Goal: Task Accomplishment & Management: Complete application form

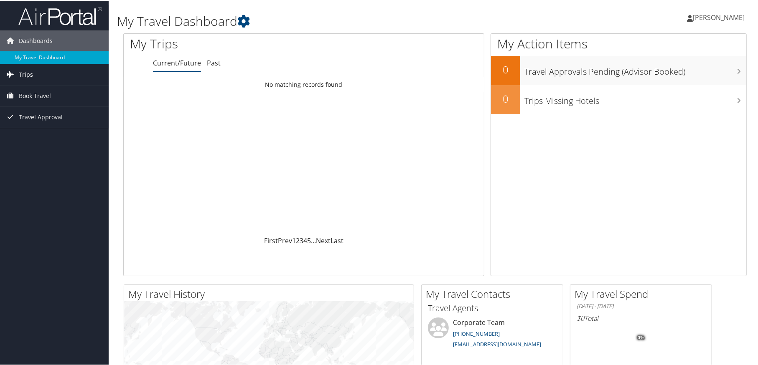
click at [29, 76] on span "Trips" at bounding box center [26, 73] width 14 height 21
click at [35, 131] on span "Book Travel" at bounding box center [35, 132] width 32 height 21
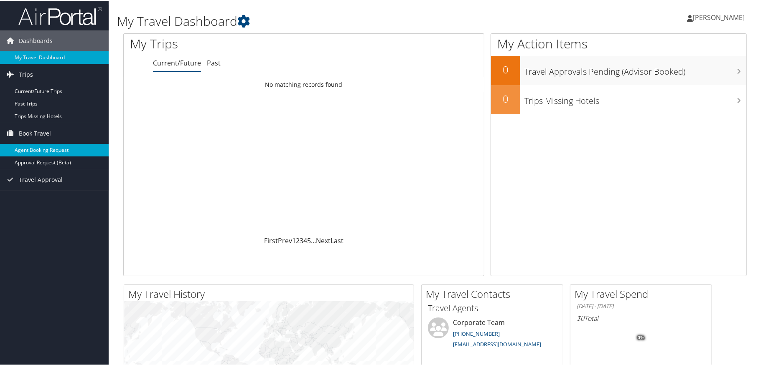
click at [36, 151] on link "Agent Booking Request" at bounding box center [54, 149] width 109 height 13
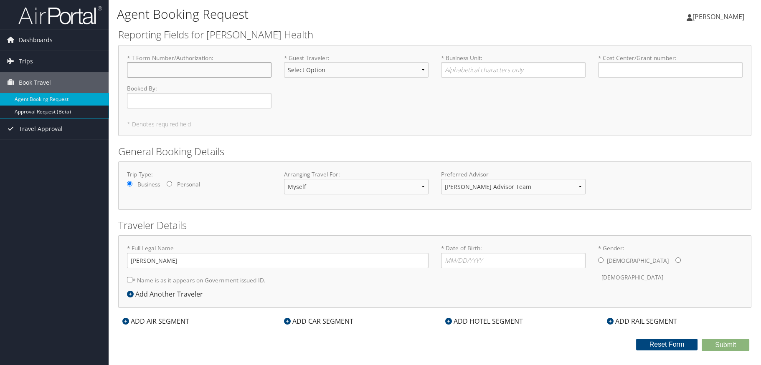
click at [161, 70] on input "* T Form Number/Authorization : Required" at bounding box center [199, 69] width 145 height 15
click at [356, 189] on select "Myself Another Traveler Guest Traveler" at bounding box center [356, 186] width 145 height 15
select select "another"
click at [284, 179] on select "Myself Another Traveler Guest Traveler" at bounding box center [356, 186] width 145 height 15
click at [462, 191] on select "Corporate Team Christopherson Advisor Team" at bounding box center [513, 186] width 145 height 15
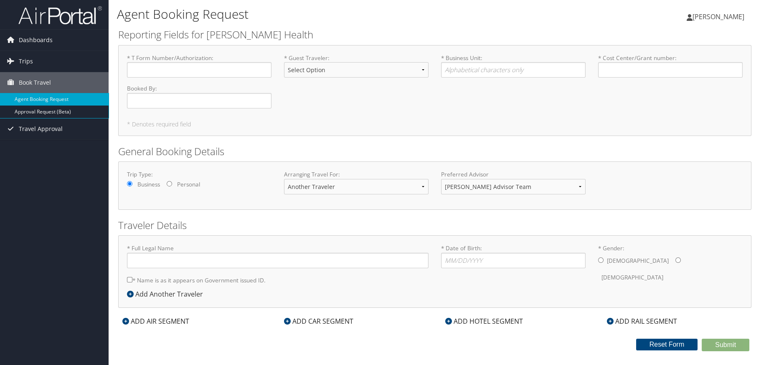
click at [110, 191] on div "Agent Booking Request Janet Talbott Janet Talbott My Settings Travel Agency Con…" at bounding box center [435, 182] width 652 height 365
click at [267, 260] on input "* Full Legal Name" at bounding box center [278, 260] width 302 height 15
click at [307, 223] on h2 "Traveler Details" at bounding box center [434, 225] width 633 height 14
click at [162, 320] on div "ADD AIR SEGMENT" at bounding box center [155, 322] width 75 height 10
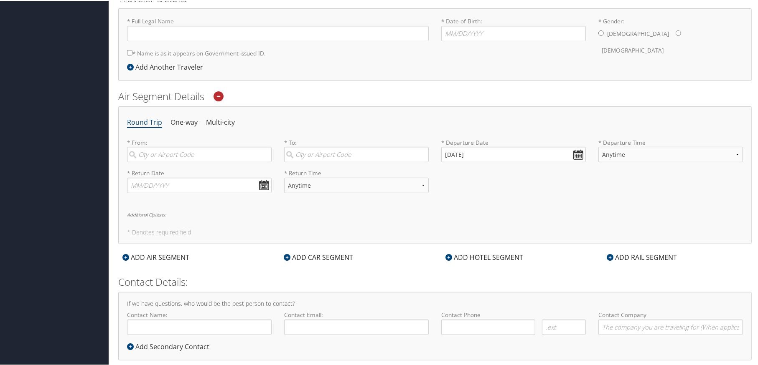
scroll to position [243, 0]
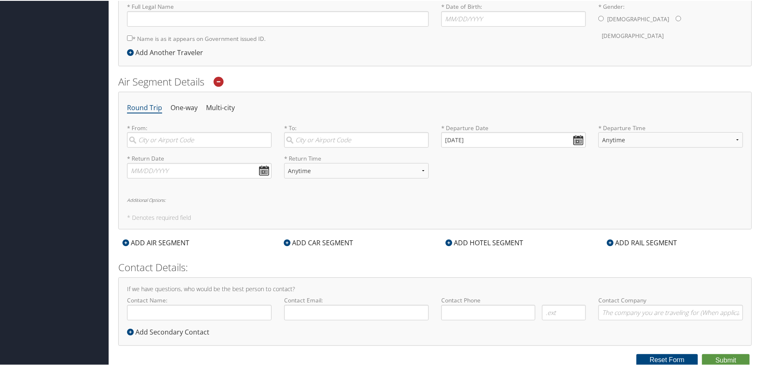
click at [488, 244] on div "ADD HOTEL SEGMENT" at bounding box center [484, 242] width 86 height 10
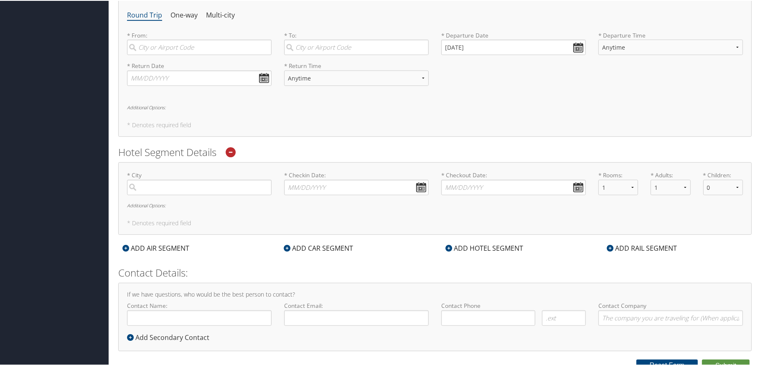
scroll to position [341, 0]
